Goal: Task Accomplishment & Management: Manage account settings

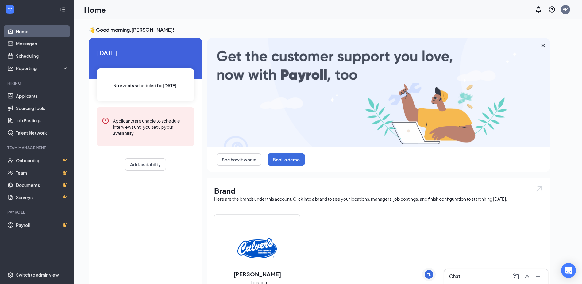
click at [475, 277] on div "Chat" at bounding box center [496, 276] width 94 height 10
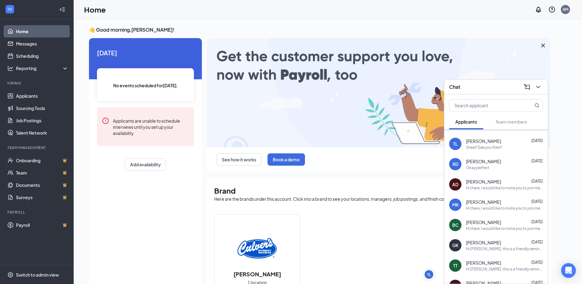
scroll to position [31, 0]
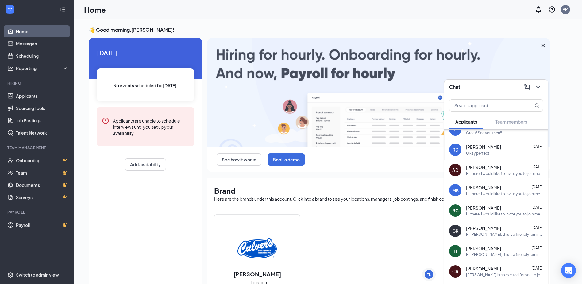
click at [504, 235] on div "Hi [PERSON_NAME], this is a friendly reminder. To move forward with your applic…" at bounding box center [504, 233] width 77 height 5
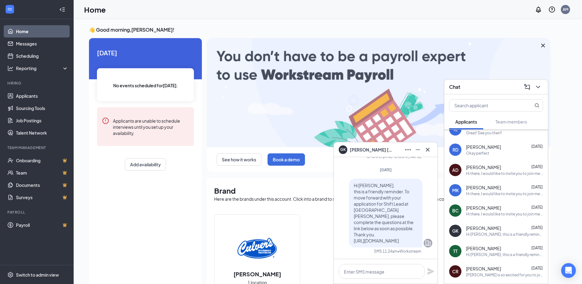
click at [481, 252] on div "Hi [PERSON_NAME], this is a friendly reminder. Your meeting with [PERSON_NAME] …" at bounding box center [504, 254] width 77 height 5
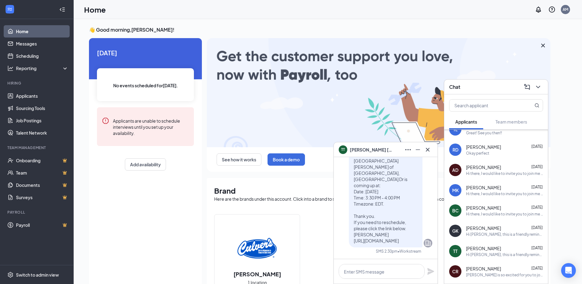
click at [483, 269] on span "[PERSON_NAME]" at bounding box center [483, 268] width 35 height 6
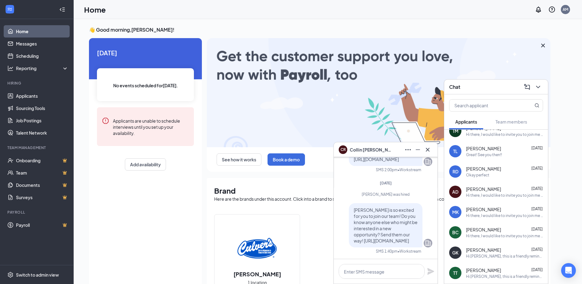
scroll to position [0, 0]
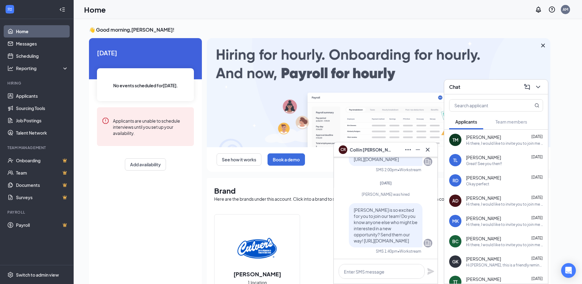
click at [506, 142] on div "Hi there, I would like to invite you to join me at [GEOGRAPHIC_DATA][PERSON_NAM…" at bounding box center [504, 143] width 77 height 5
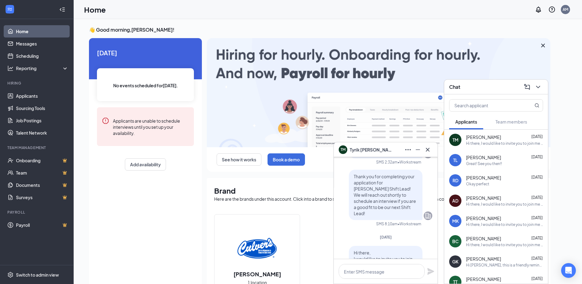
scroll to position [-61, 0]
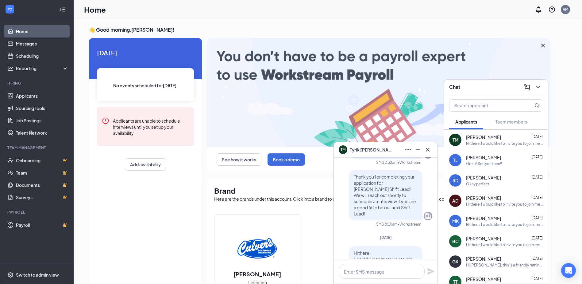
drag, startPoint x: 183, startPoint y: 207, endPoint x: 222, endPoint y: 194, distance: 40.9
click at [186, 204] on div "[DATE] No events scheduled for [DATE] . Applicants are unable to schedule inter…" at bounding box center [145, 162] width 113 height 248
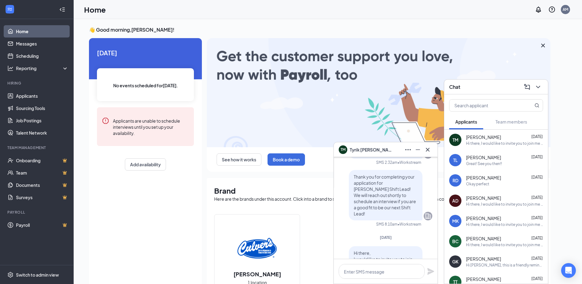
click at [567, 64] on div "👋 Good morning, [PERSON_NAME] ! [DATE] No events scheduled for [DATE] . Applica…" at bounding box center [328, 225] width 488 height 399
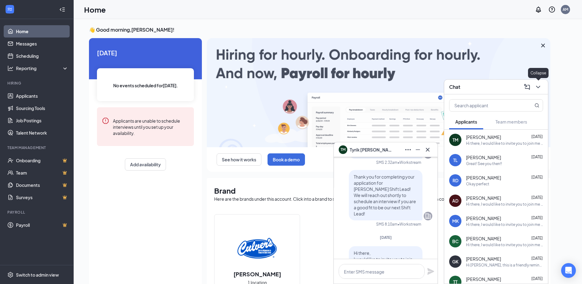
click at [537, 87] on icon "ChevronDown" at bounding box center [538, 86] width 7 height 7
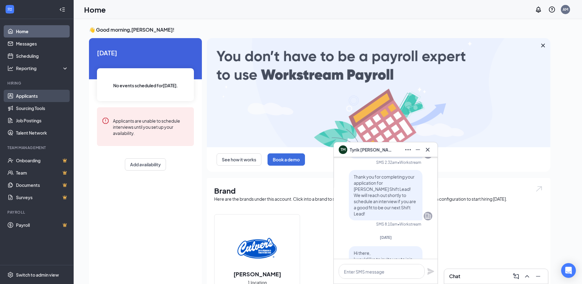
click at [24, 99] on link "Applicants" at bounding box center [42, 96] width 52 height 12
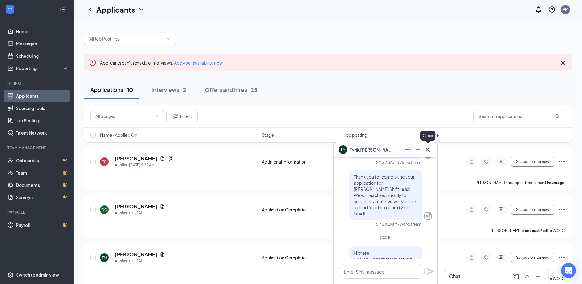
click at [427, 149] on icon "Cross" at bounding box center [427, 149] width 7 height 7
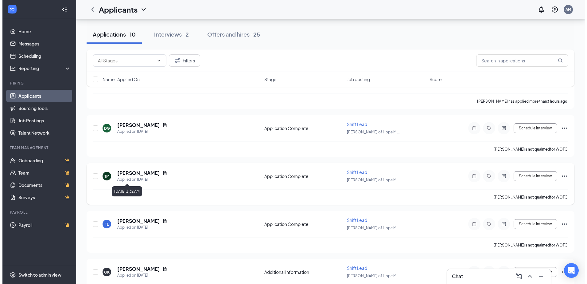
scroll to position [92, 0]
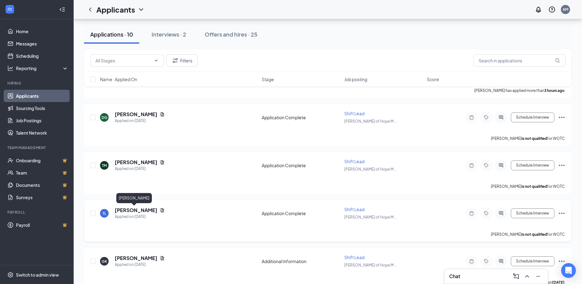
click at [132, 208] on h5 "[PERSON_NAME]" at bounding box center [136, 210] width 43 height 7
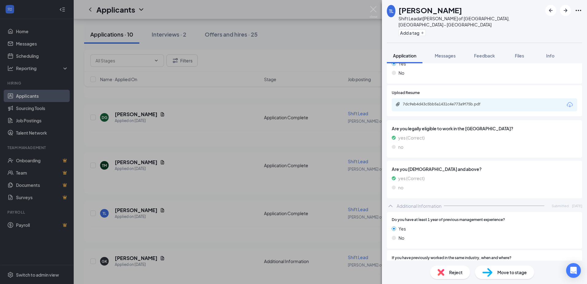
scroll to position [98, 0]
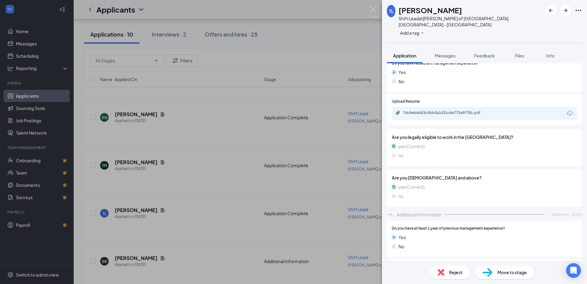
click at [390, 211] on icon "ChevronUp" at bounding box center [390, 214] width 7 height 7
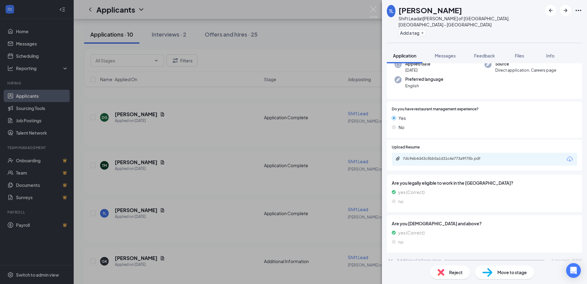
scroll to position [52, 0]
click at [392, 257] on icon "ChevronDown" at bounding box center [390, 260] width 7 height 7
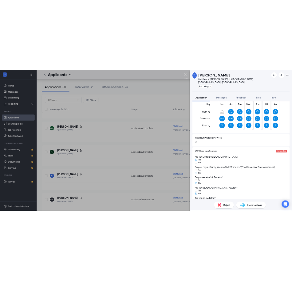
scroll to position [405, 0]
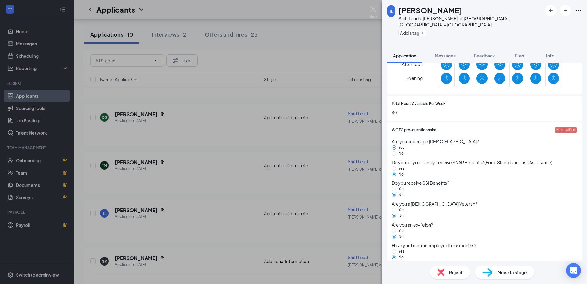
click at [392, 9] on div "TL" at bounding box center [391, 11] width 5 height 6
click at [409, 10] on h1 "[PERSON_NAME]" at bounding box center [430, 10] width 64 height 10
click at [578, 13] on icon "Ellipses" at bounding box center [577, 10] width 7 height 7
click at [536, 24] on link "View full application" at bounding box center [545, 24] width 66 height 6
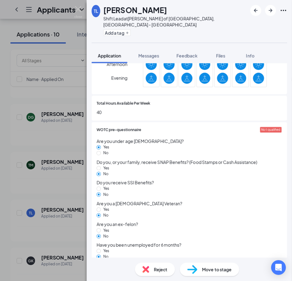
click at [186, 29] on div "Add a tag" at bounding box center [175, 33] width 144 height 10
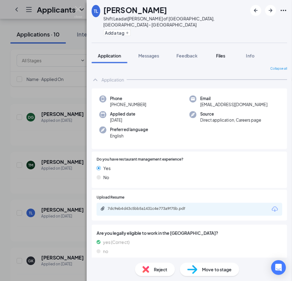
scroll to position [0, 0]
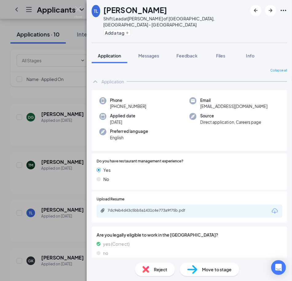
click at [281, 11] on icon "Ellipses" at bounding box center [282, 10] width 7 height 7
click at [225, 13] on div "TL Teanna Leak Shift Lead at [GEOGRAPHIC_DATA][PERSON_NAME] of [GEOGRAPHIC_DATA…" at bounding box center [189, 21] width 205 height 43
click at [257, 11] on icon "ArrowLeftNew" at bounding box center [255, 10] width 7 height 7
click at [76, 10] on img at bounding box center [78, 12] width 8 height 12
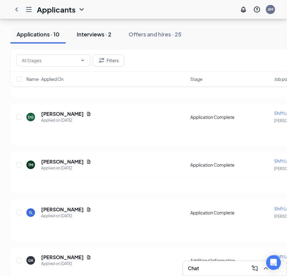
click at [89, 37] on div "Interviews · 2" at bounding box center [94, 34] width 35 height 8
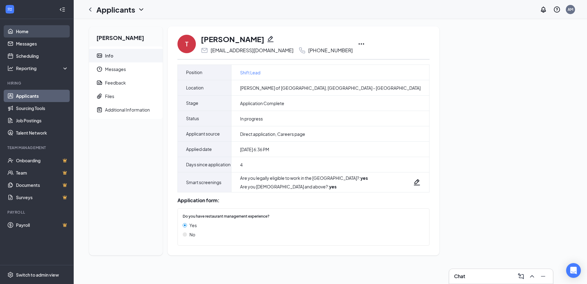
click at [41, 27] on link "Home" at bounding box center [42, 31] width 52 height 12
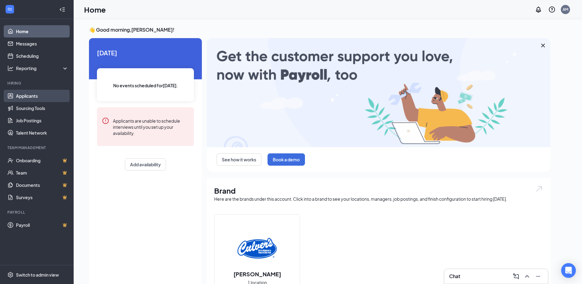
click at [24, 95] on link "Applicants" at bounding box center [42, 96] width 52 height 12
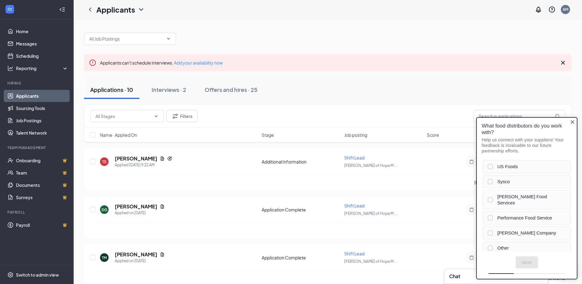
click at [574, 124] on icon "Close button" at bounding box center [572, 121] width 5 height 5
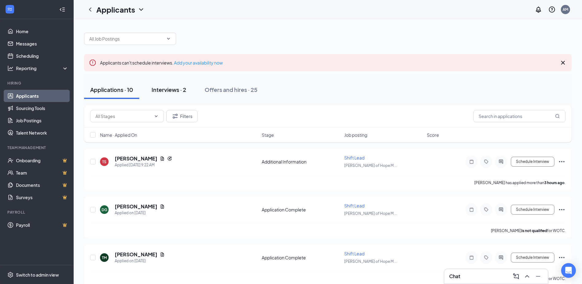
click at [164, 91] on div "Interviews · 2" at bounding box center [169, 90] width 35 height 8
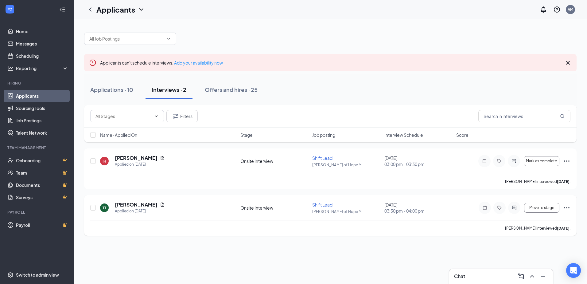
click at [342, 229] on div "Tiffany Turner interviewed 18 days ago ." at bounding box center [330, 227] width 480 height 15
click at [567, 64] on icon "Cross" at bounding box center [568, 63] width 4 height 4
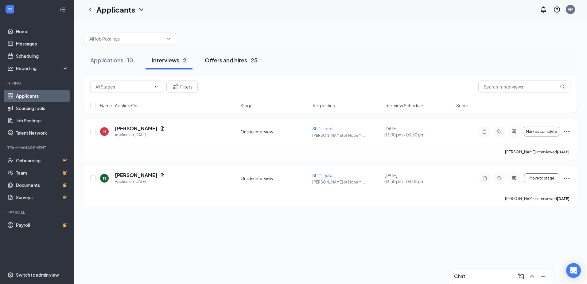
click at [249, 58] on div "Offers and hires · 25" at bounding box center [231, 60] width 53 height 8
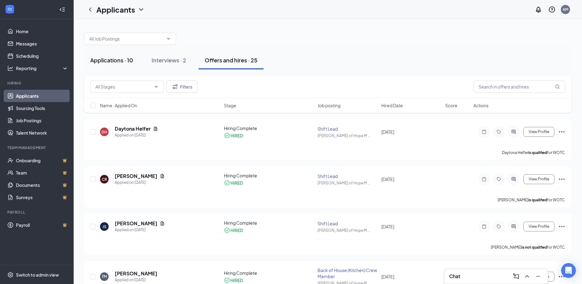
click at [129, 64] on div "Applications · 10" at bounding box center [111, 60] width 43 height 8
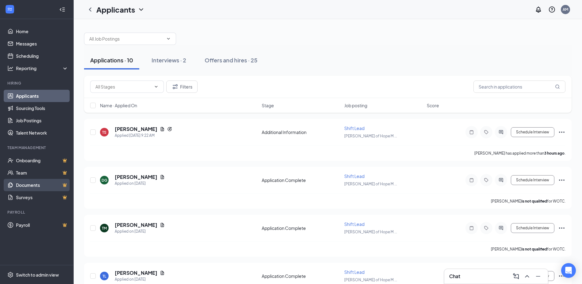
click at [38, 187] on link "Documents" at bounding box center [42, 185] width 52 height 12
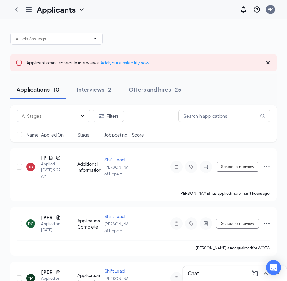
click at [269, 65] on icon "Cross" at bounding box center [267, 62] width 7 height 7
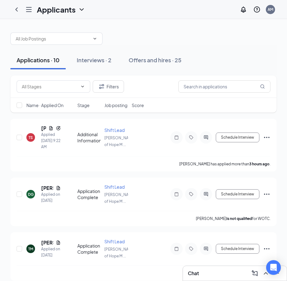
click at [222, 275] on div "Chat" at bounding box center [235, 273] width 94 height 10
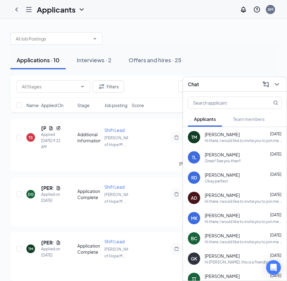
click at [241, 57] on div "Applications · 10 Interviews · 2 Offers and hires · 25" at bounding box center [143, 60] width 266 height 18
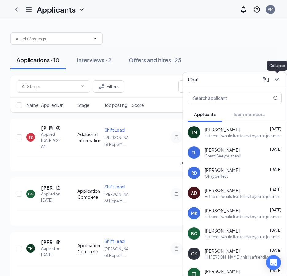
click at [275, 85] on div "Chat" at bounding box center [235, 79] width 104 height 15
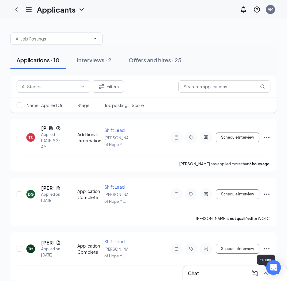
click at [268, 275] on icon "ChevronUp" at bounding box center [265, 273] width 7 height 7
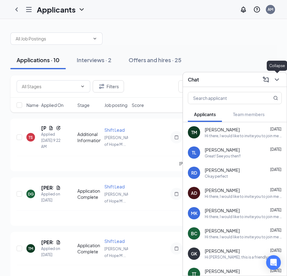
click at [276, 82] on icon "ChevronDown" at bounding box center [276, 79] width 7 height 7
